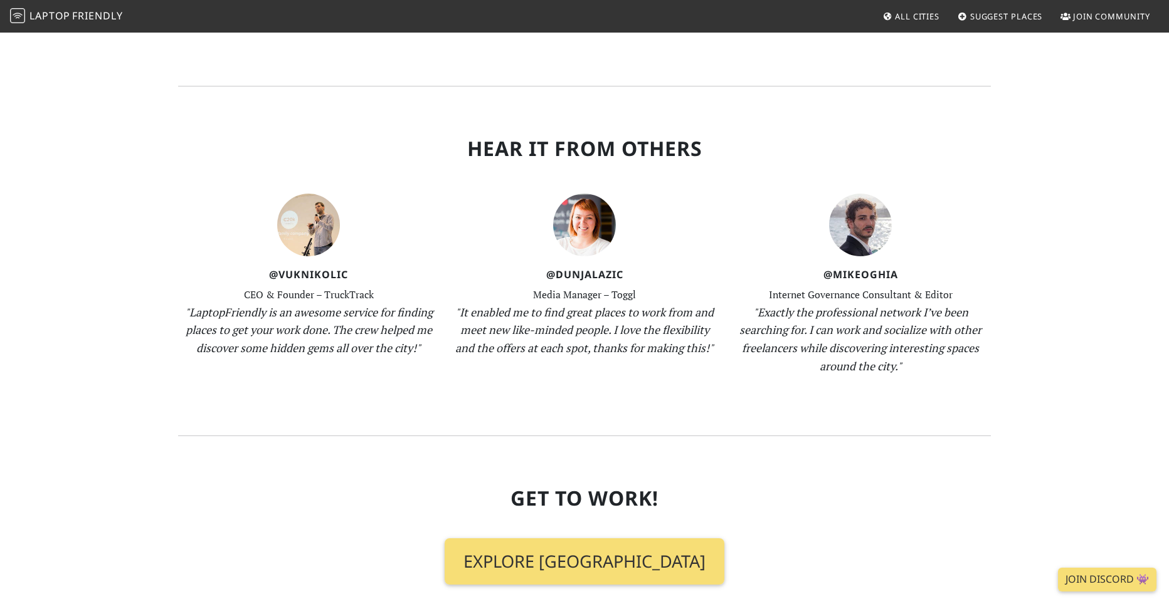
scroll to position [1855, 0]
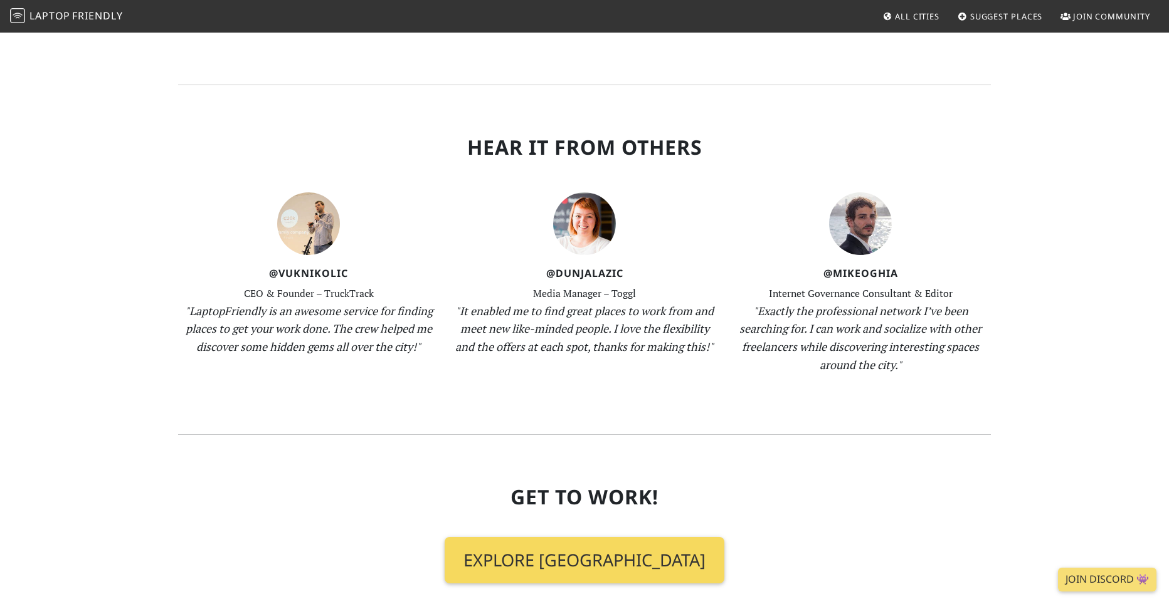
click at [523, 537] on link "Explore Long Island" at bounding box center [584, 560] width 280 height 46
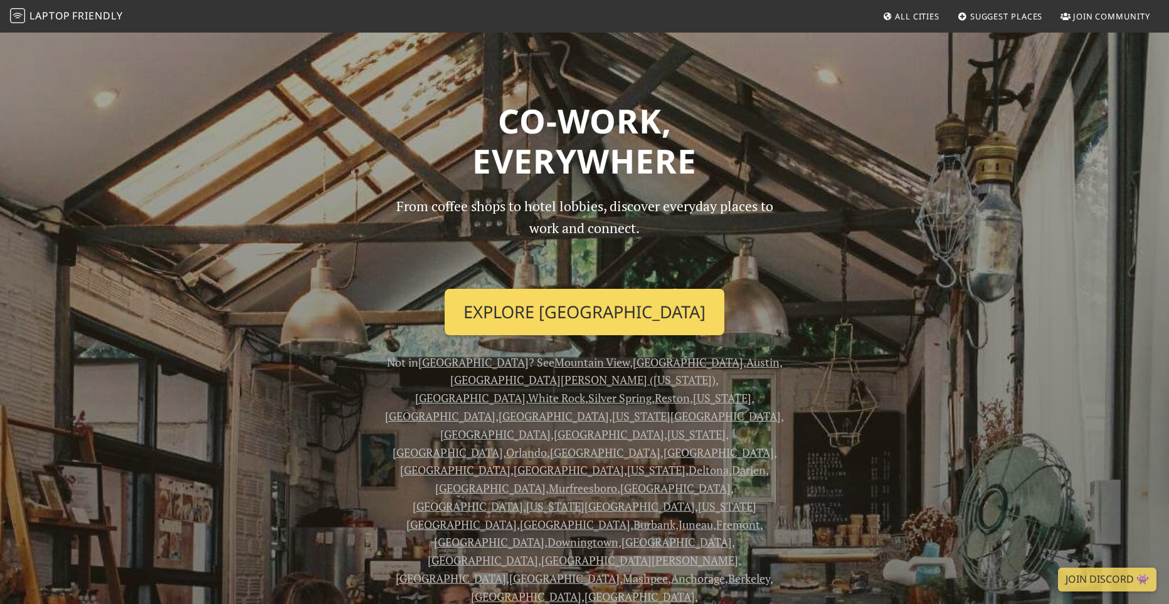
click at [540, 312] on link "Explore Long Island" at bounding box center [584, 312] width 280 height 46
